Goal: Task Accomplishment & Management: Manage account settings

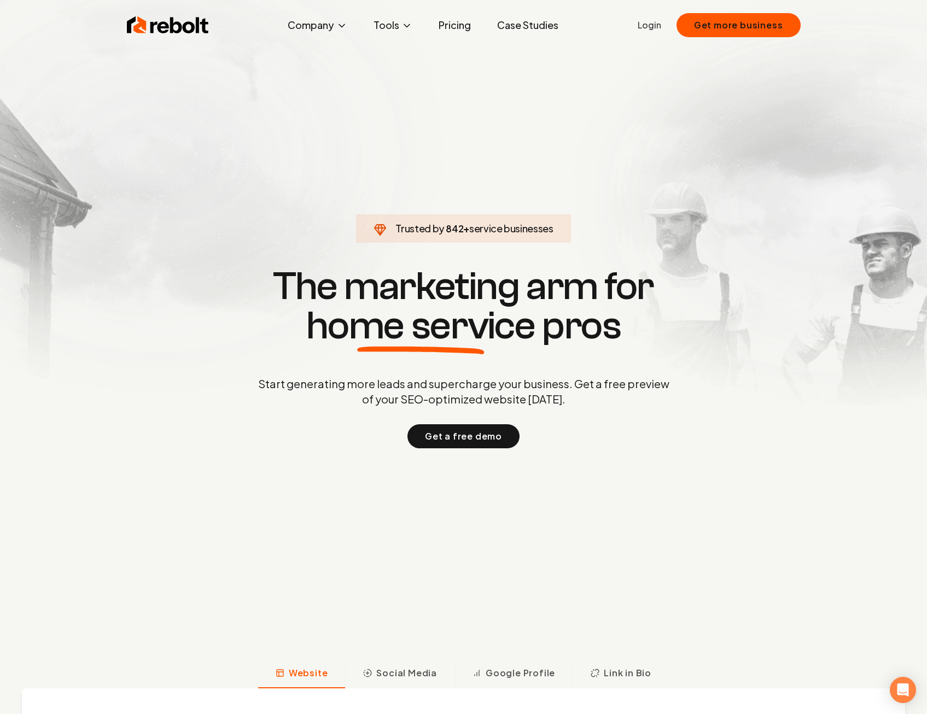
click at [647, 27] on link "Login" at bounding box center [650, 25] width 24 height 13
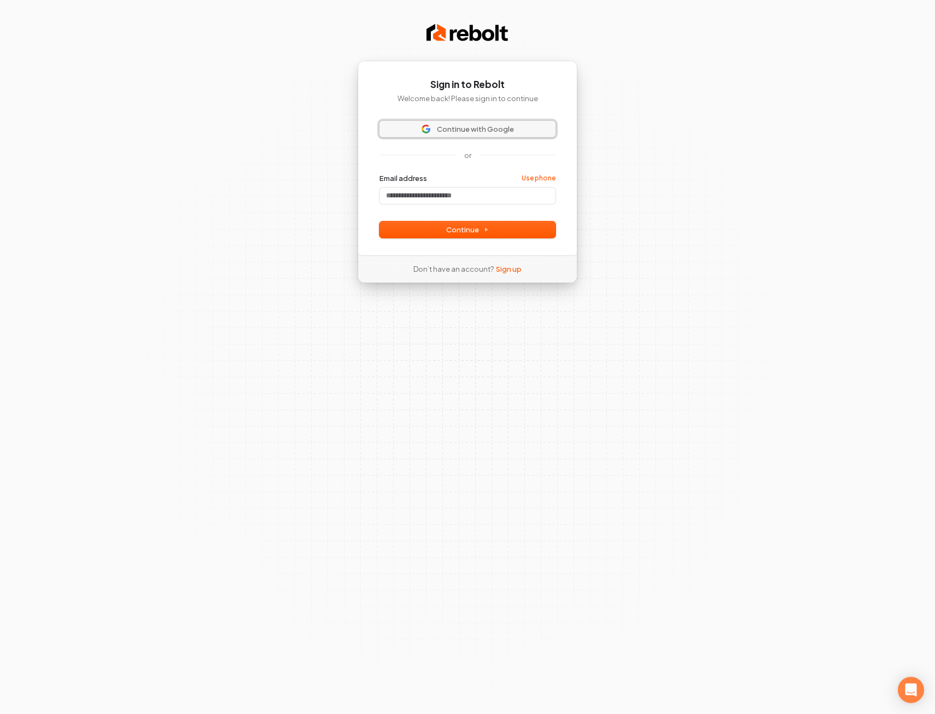
click at [458, 125] on span "Continue with Google" at bounding box center [475, 129] width 77 height 10
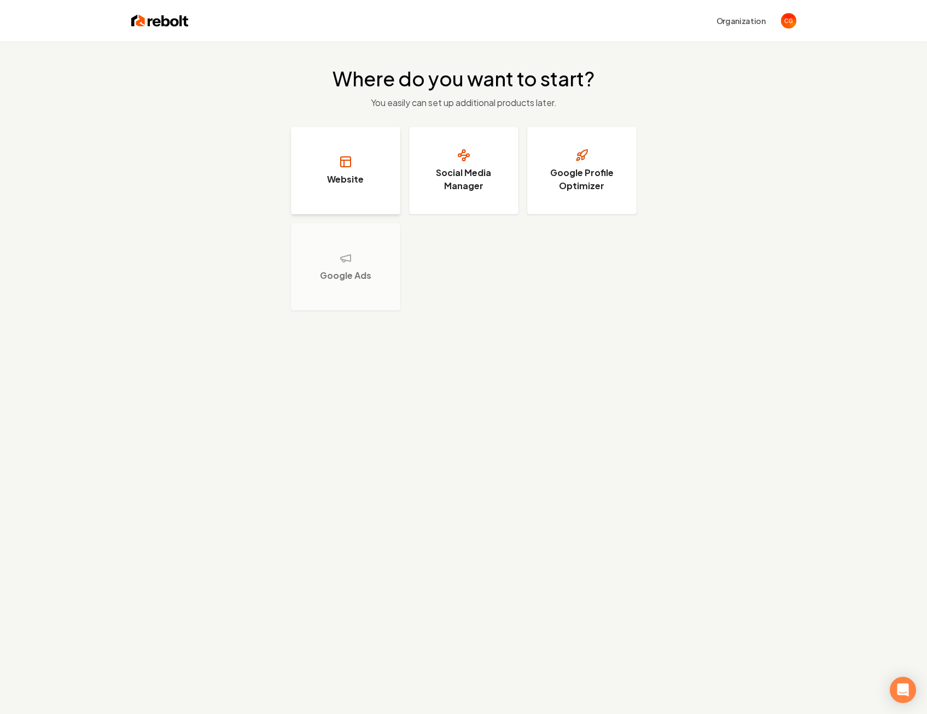
click at [326, 178] on button "Website" at bounding box center [345, 171] width 109 height 88
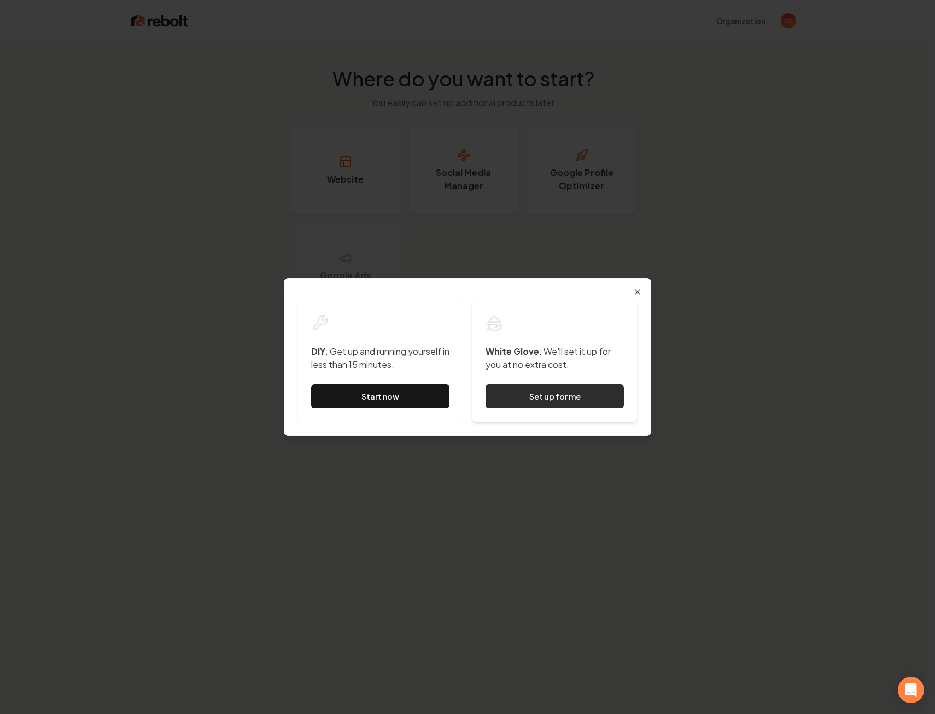
click at [548, 394] on button "Set up for me" at bounding box center [555, 396] width 138 height 24
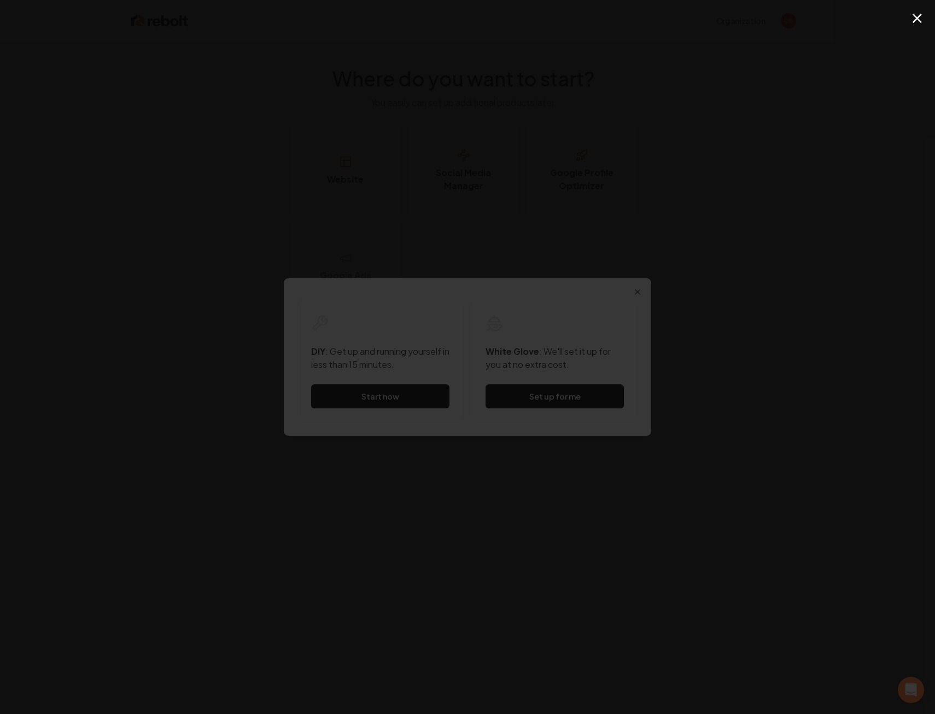
click at [498, 282] on div "Dialog DIY : Get up and running yourself in less than 15 minutes. Start now Whi…" at bounding box center [468, 357] width 368 height 158
click at [501, 281] on div "Dialog DIY : Get up and running yourself in less than 15 minutes. Start now Whi…" at bounding box center [468, 357] width 368 height 158
click at [441, 281] on div "Dialog DIY : Get up and running yourself in less than 15 minutes. Start now Whi…" at bounding box center [468, 357] width 368 height 158
click at [466, 281] on div "Dialog DIY : Get up and running yourself in less than 15 minutes. Start now Whi…" at bounding box center [468, 357] width 368 height 158
click at [477, 283] on div "Dialog DIY : Get up and running yourself in less than 15 minutes. Start now Whi…" at bounding box center [468, 357] width 368 height 158
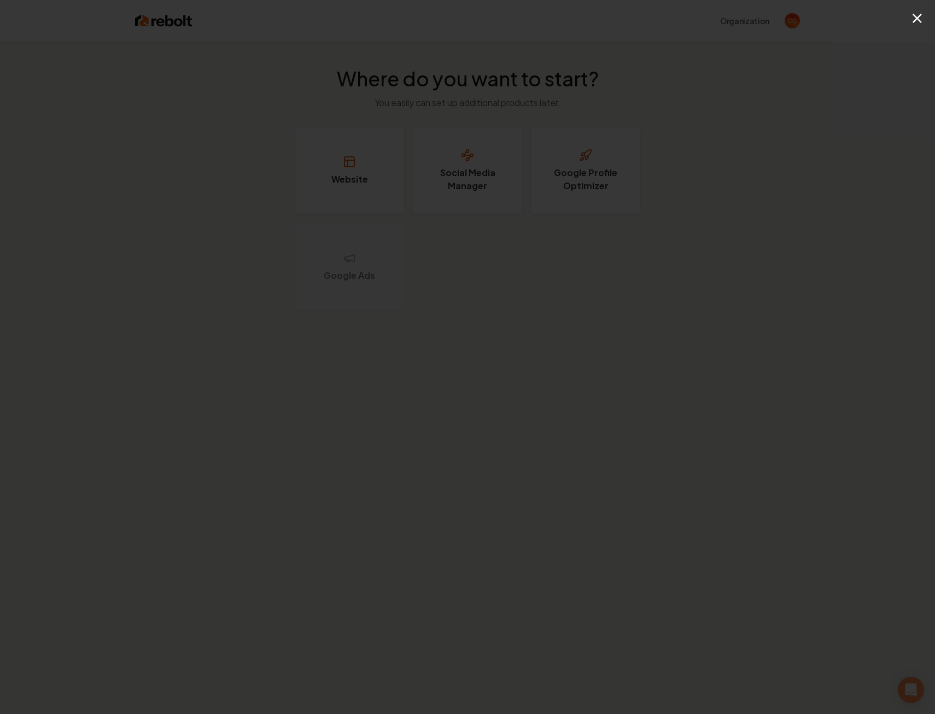
click at [197, 166] on div "×" at bounding box center [467, 357] width 935 height 714
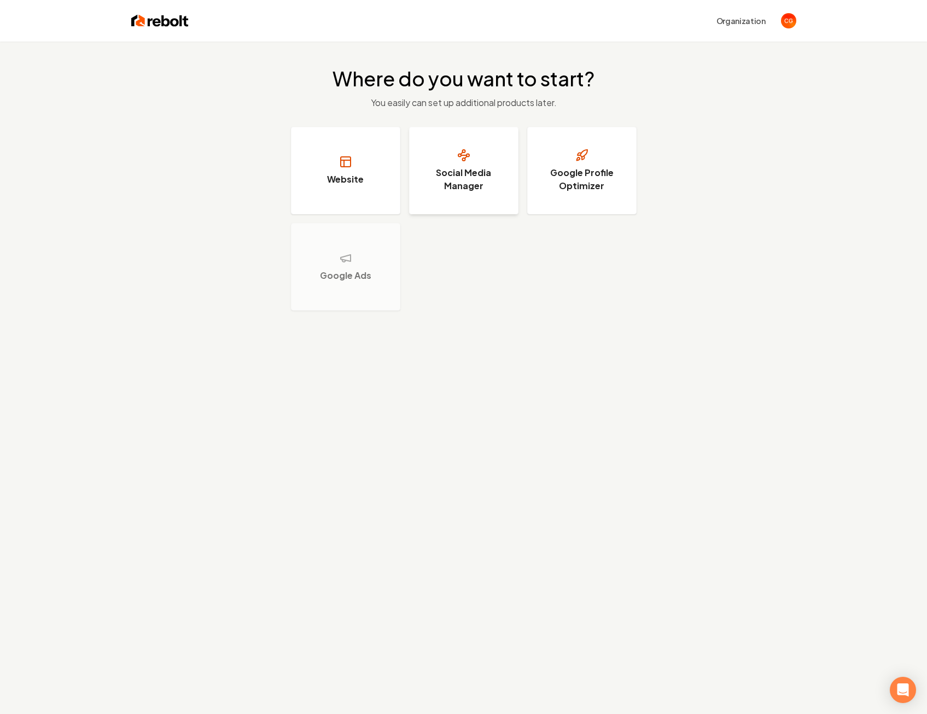
click at [473, 177] on h3 "Social Media Manager" at bounding box center [464, 179] width 82 height 26
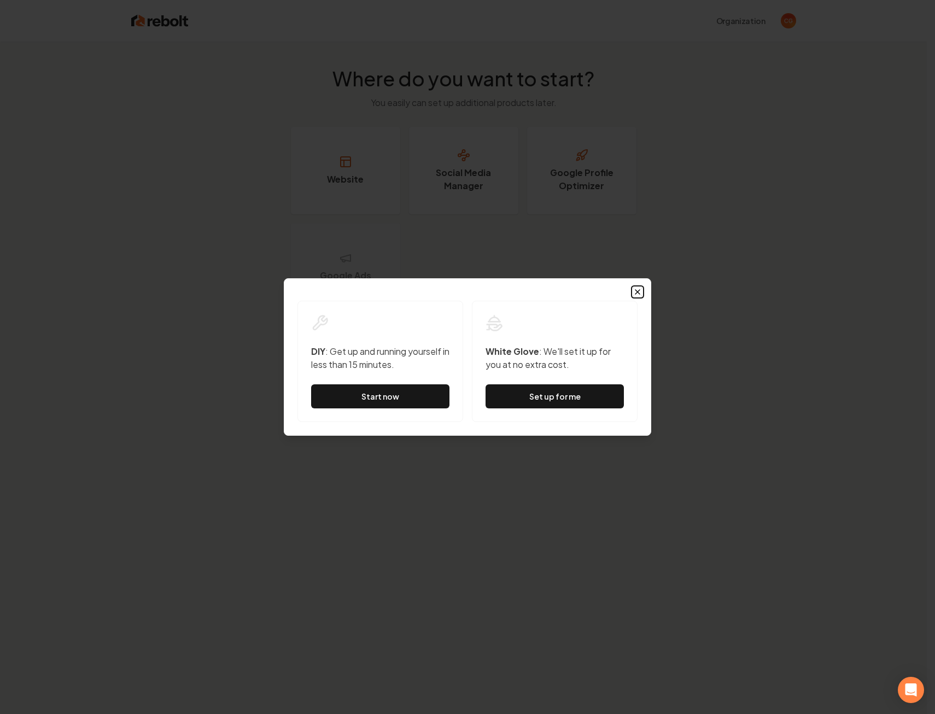
click at [636, 290] on icon "button" at bounding box center [638, 292] width 4 height 4
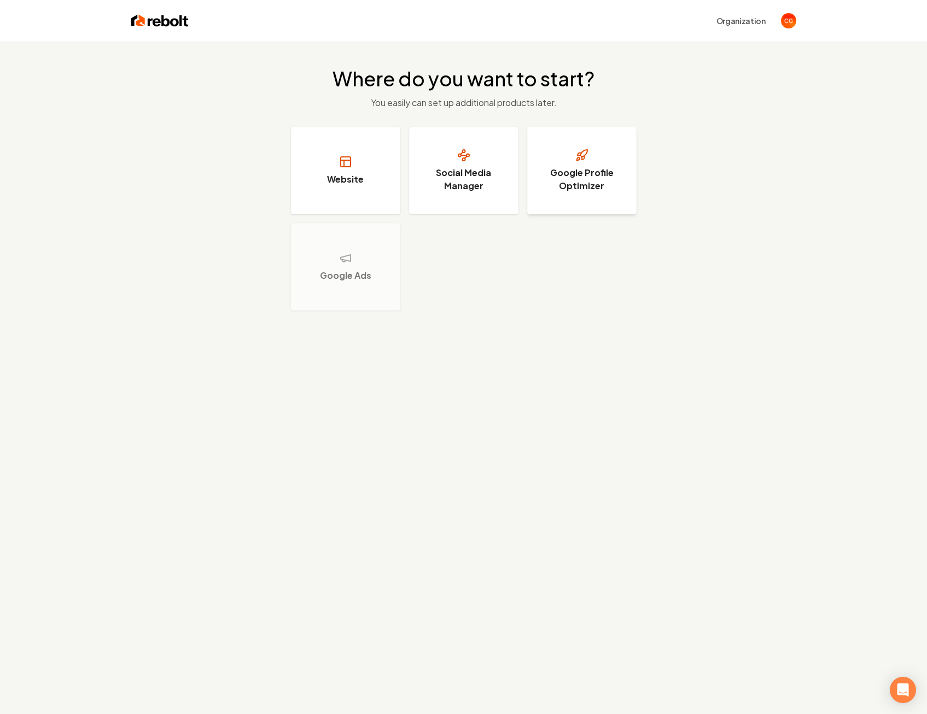
click at [587, 189] on h3 "Google Profile Optimizer" at bounding box center [582, 179] width 82 height 26
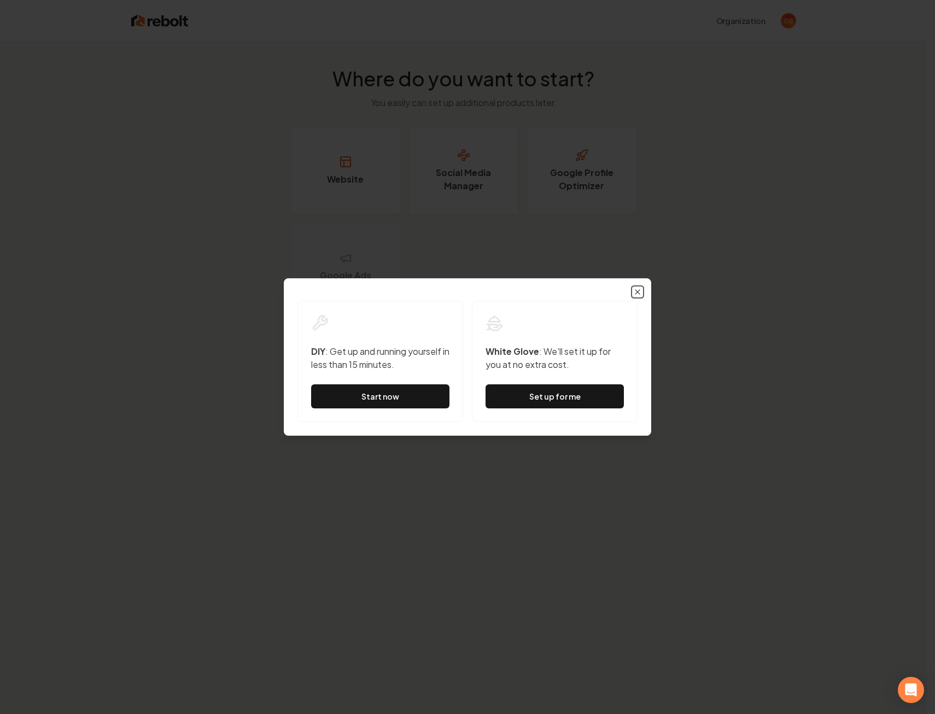
click at [638, 292] on icon "button" at bounding box center [638, 292] width 4 height 4
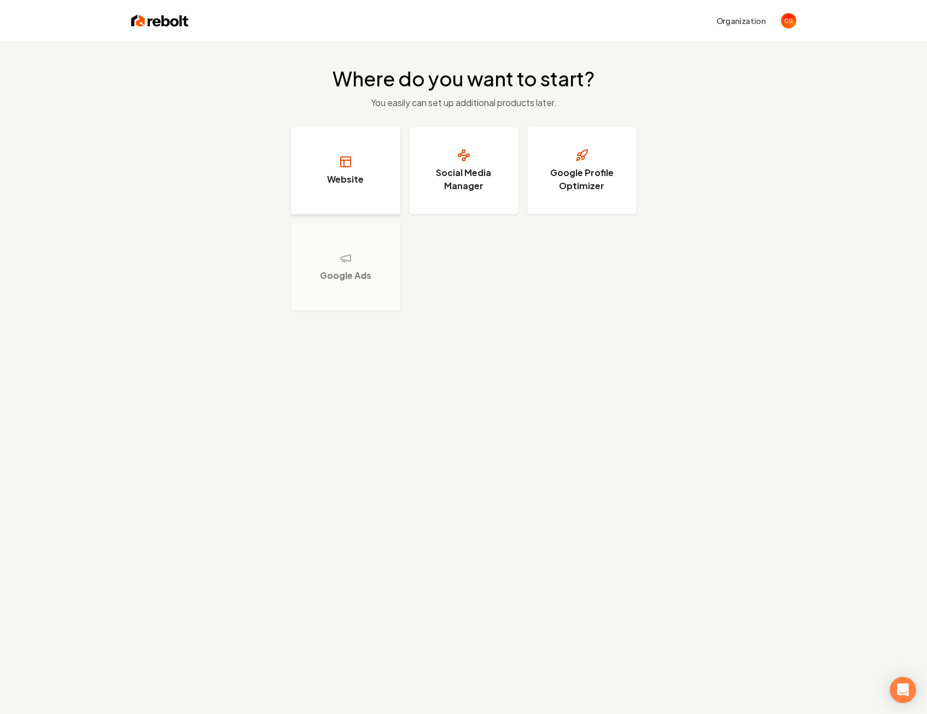
click at [349, 183] on h3 "Website" at bounding box center [345, 179] width 37 height 13
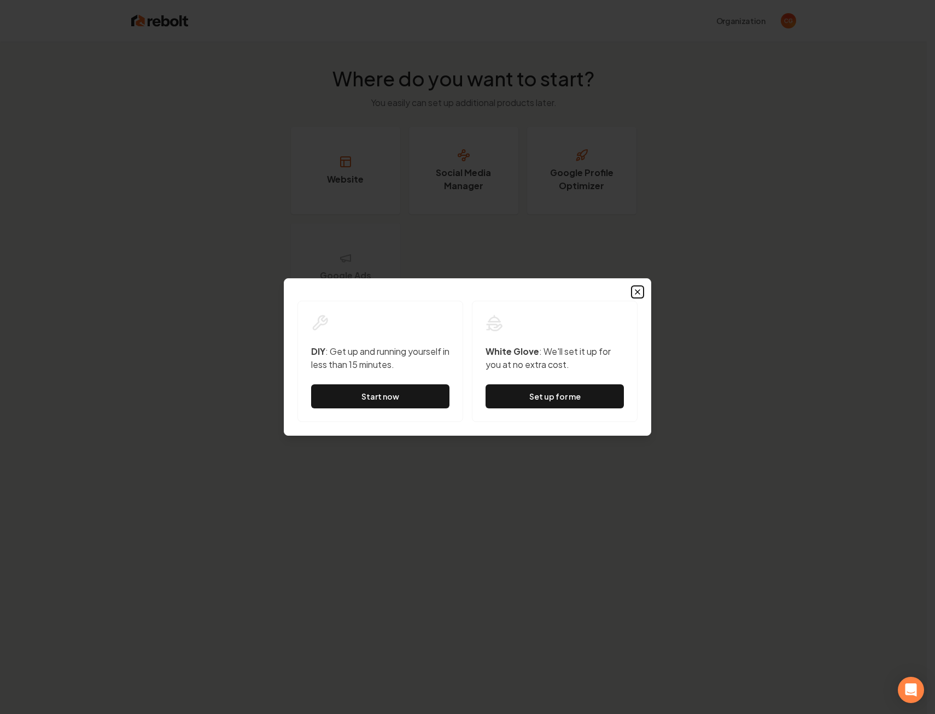
click at [636, 293] on icon "button" at bounding box center [637, 292] width 9 height 9
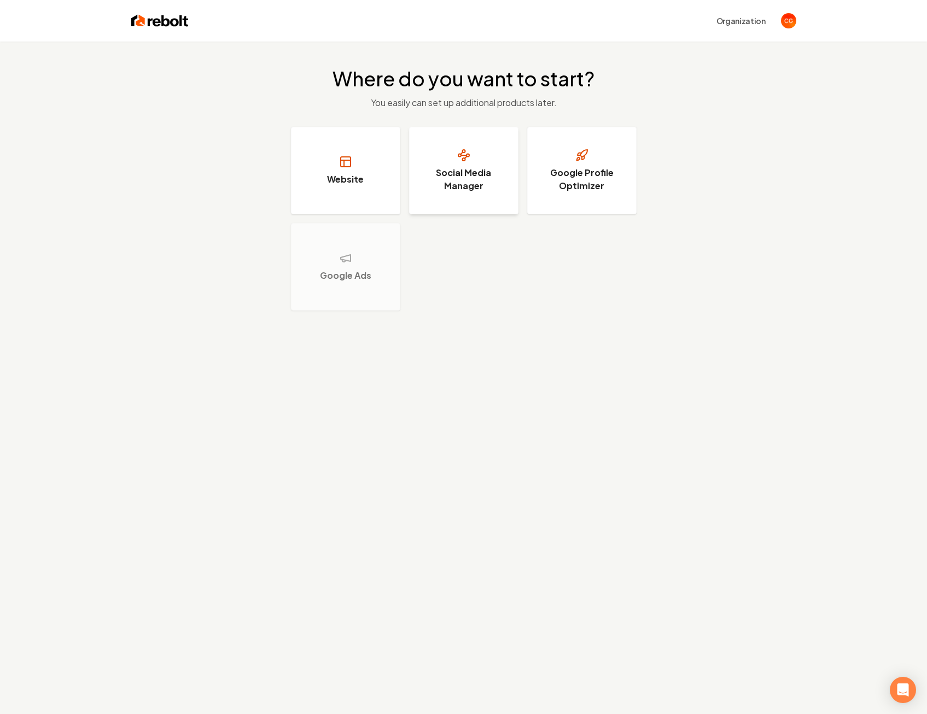
click at [465, 173] on h3 "Social Media Manager" at bounding box center [464, 179] width 82 height 26
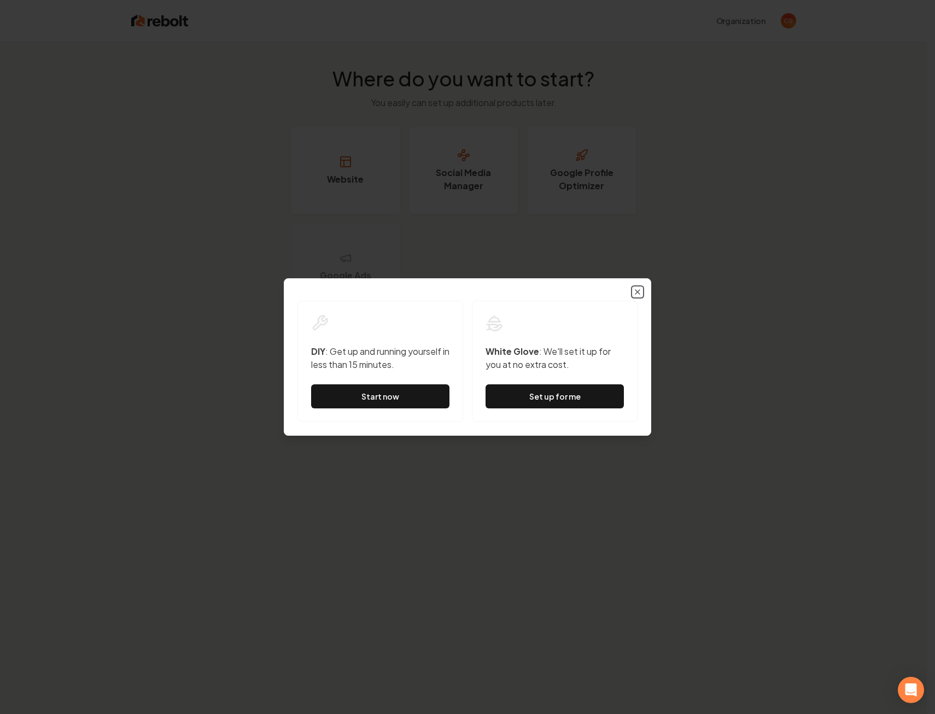
click at [639, 291] on icon "button" at bounding box center [637, 292] width 9 height 9
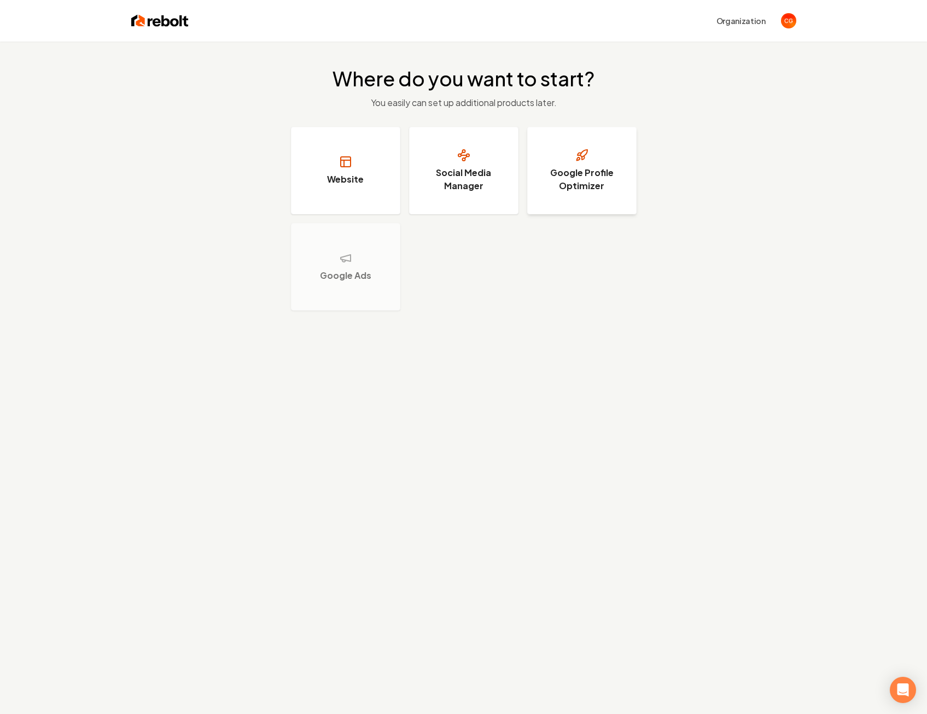
click at [573, 182] on h3 "Google Profile Optimizer" at bounding box center [582, 179] width 82 height 26
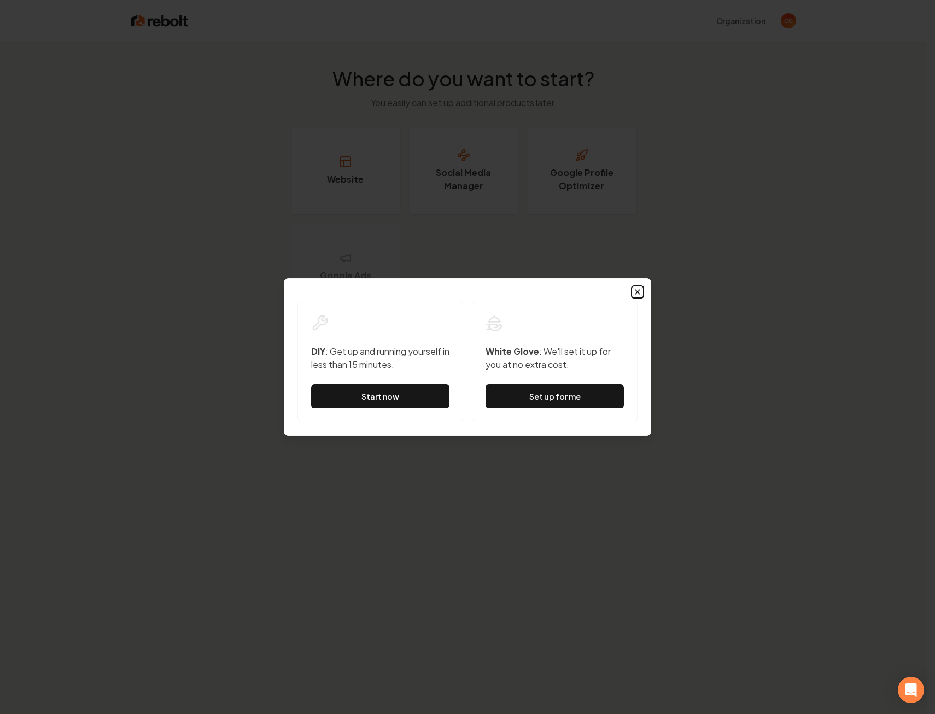
click at [634, 289] on icon "button" at bounding box center [637, 292] width 9 height 9
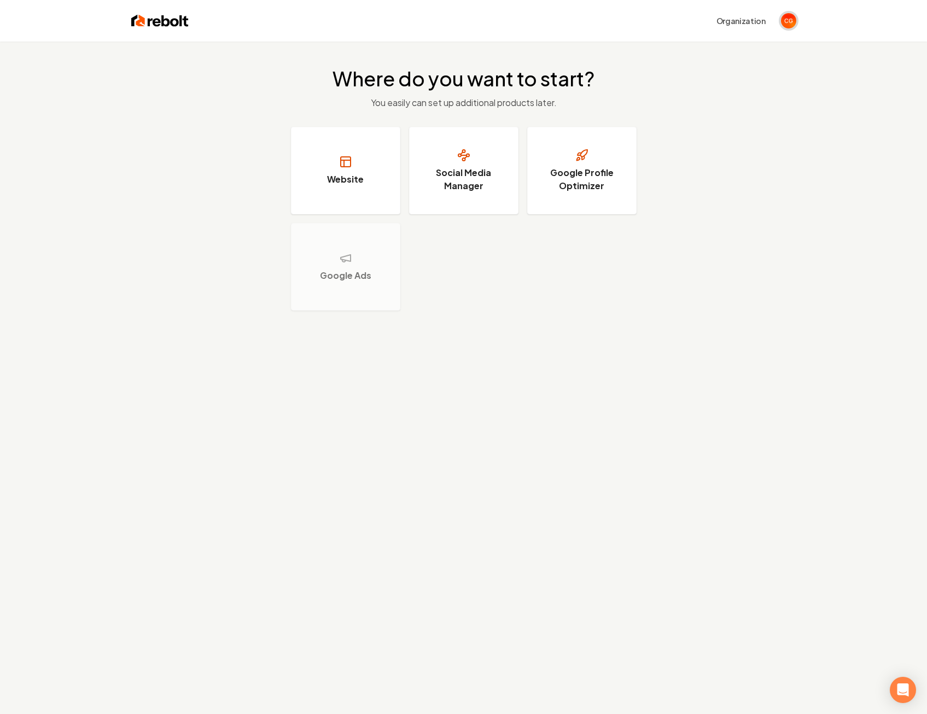
click at [788, 21] on img "Open user button" at bounding box center [788, 20] width 15 height 15
click at [736, 21] on button "Organization" at bounding box center [741, 21] width 62 height 20
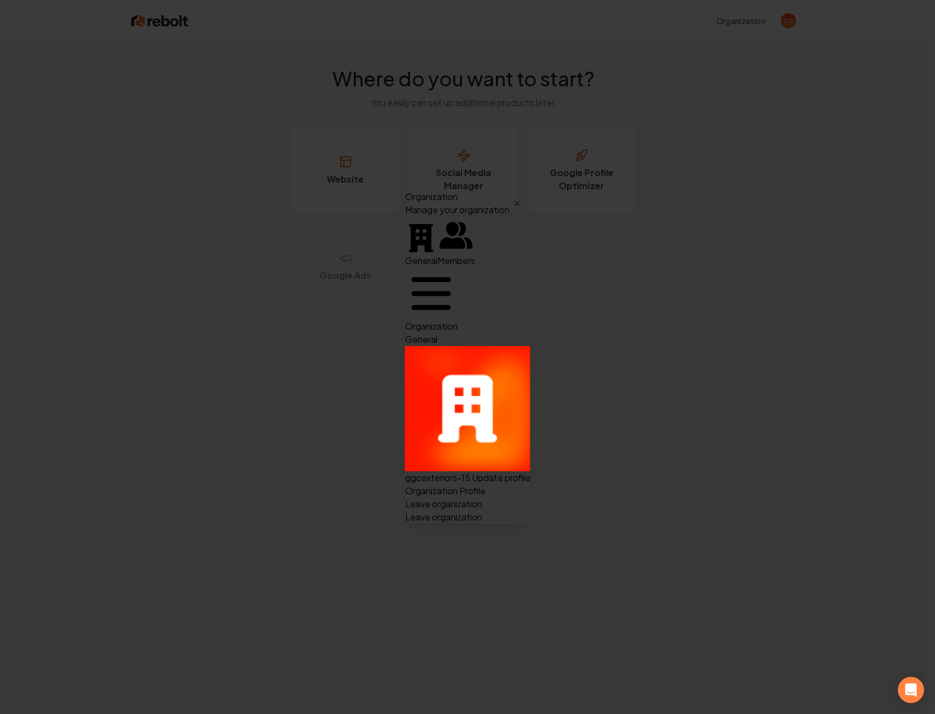
click at [438, 255] on span "Members" at bounding box center [457, 260] width 38 height 11
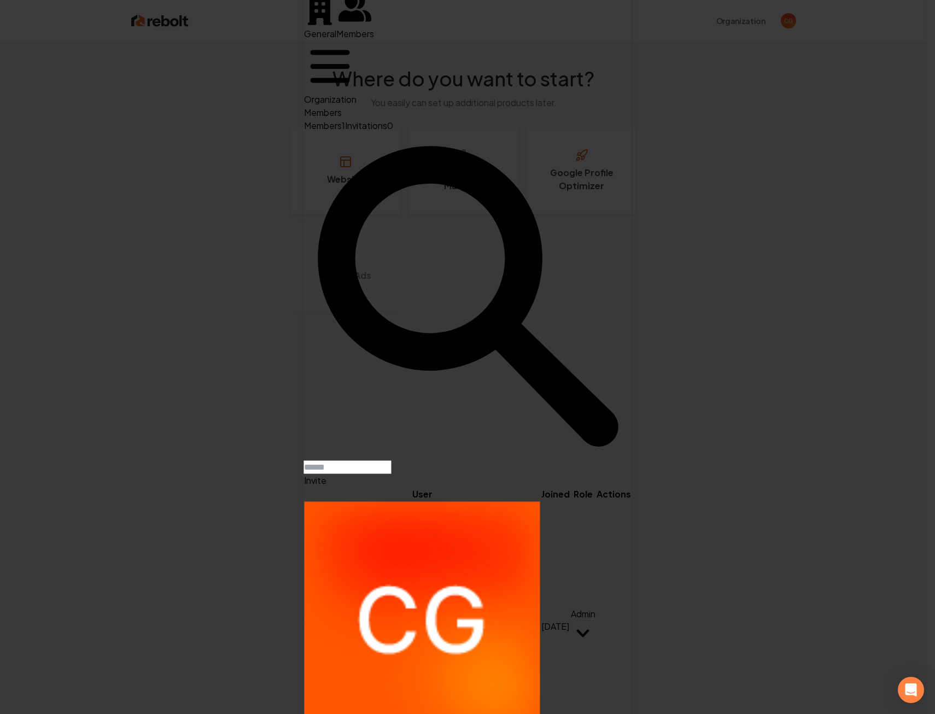
click at [393, 132] on button "Invitations 0" at bounding box center [369, 125] width 48 height 13
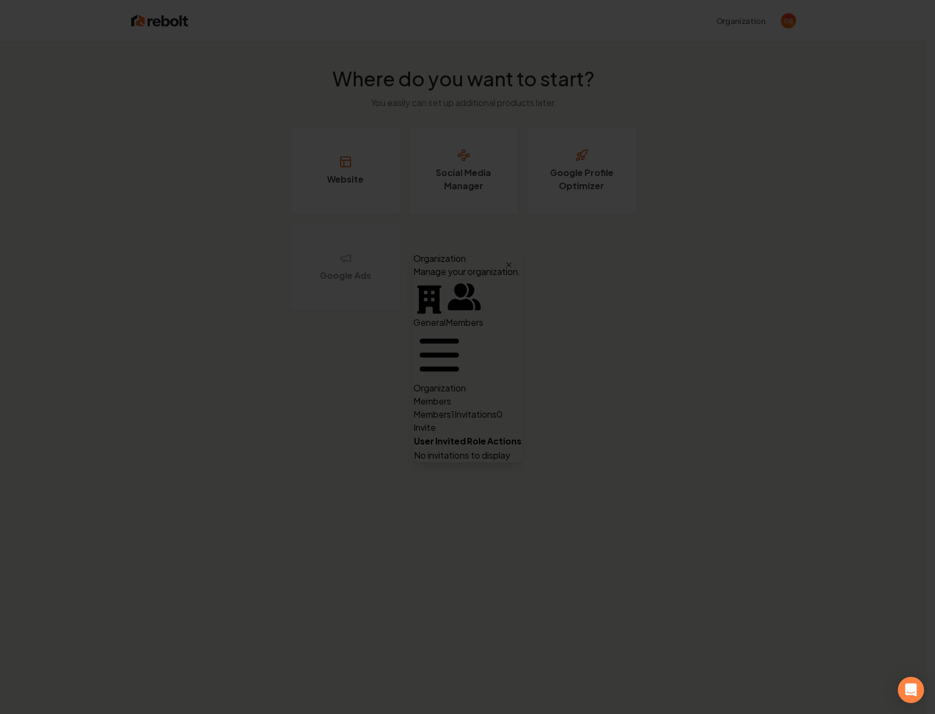
click at [413, 408] on button "Members 1" at bounding box center [433, 414] width 41 height 13
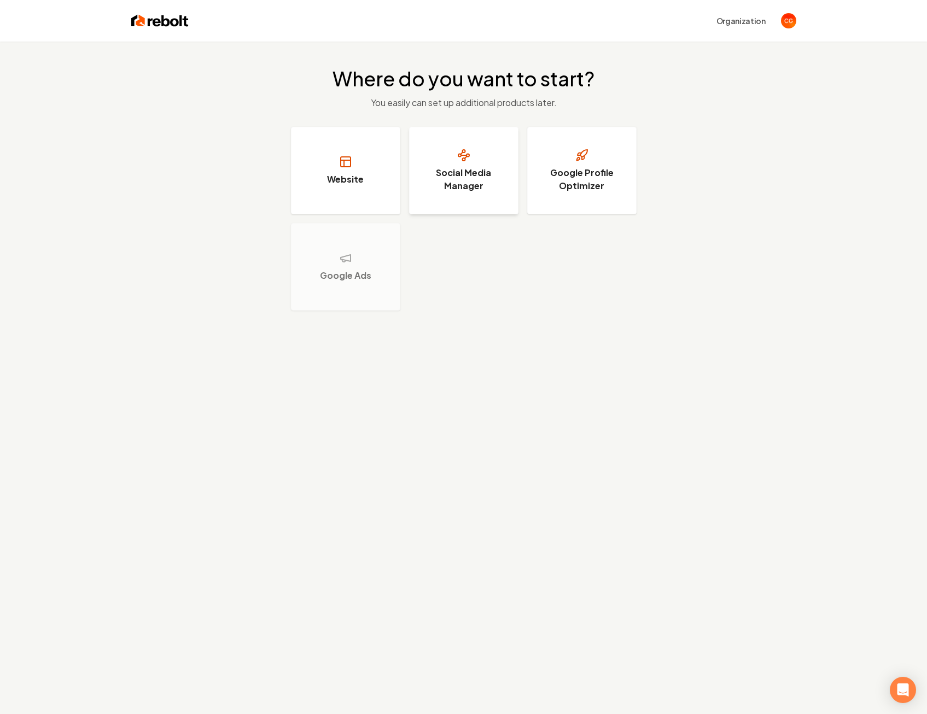
click at [448, 178] on h3 "Social Media Manager" at bounding box center [464, 179] width 82 height 26
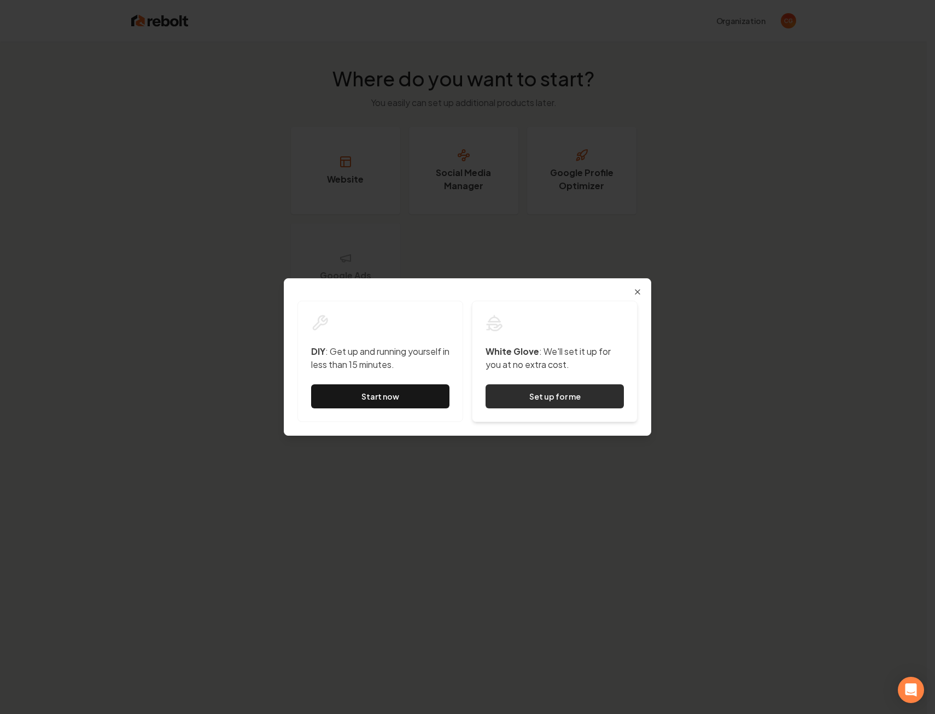
click at [546, 399] on button "Set up for me" at bounding box center [555, 396] width 138 height 24
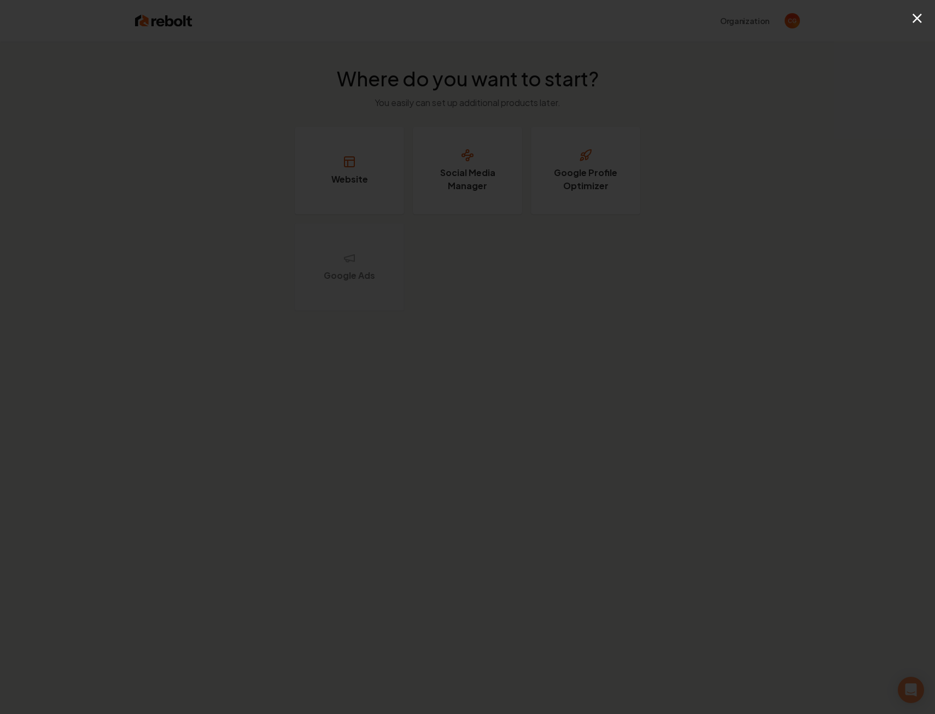
click at [656, 153] on div "×" at bounding box center [467, 357] width 935 height 714
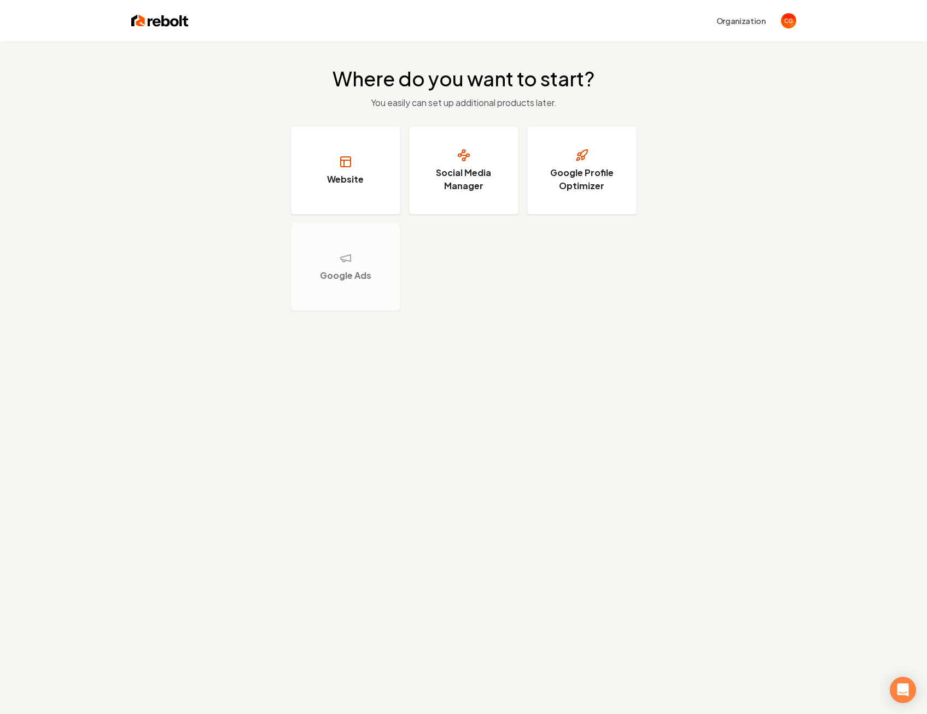
scroll to position [42, 0]
